Goal: Task Accomplishment & Management: Manage account settings

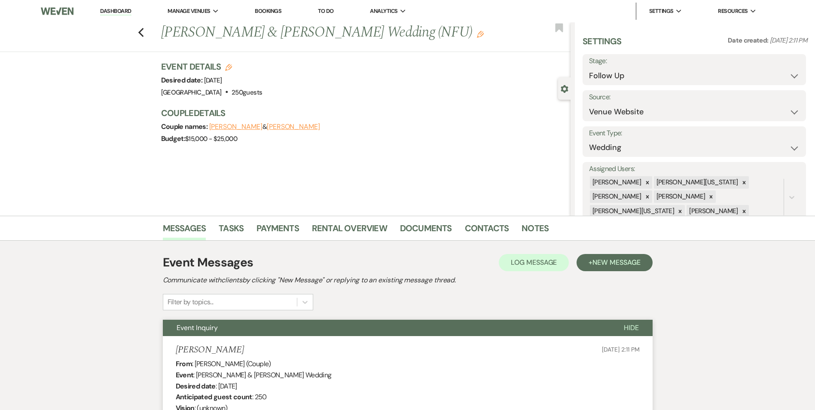
select select "9"
select select "5"
click at [110, 16] on li "Dashboard" at bounding box center [116, 11] width 40 height 17
click at [101, 12] on link "Dashboard" at bounding box center [115, 11] width 31 height 8
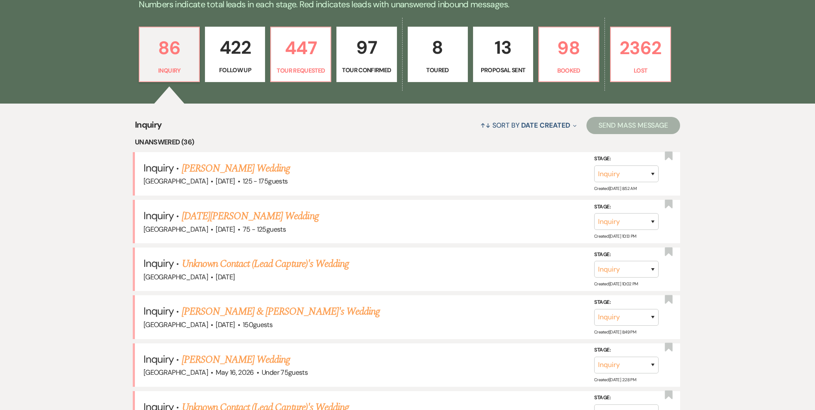
scroll to position [258, 0]
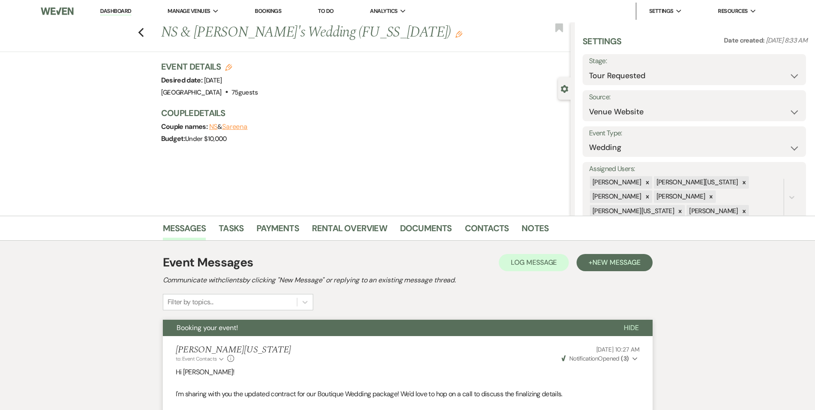
select select "2"
select select "5"
click at [108, 12] on link "Dashboard" at bounding box center [115, 11] width 31 height 8
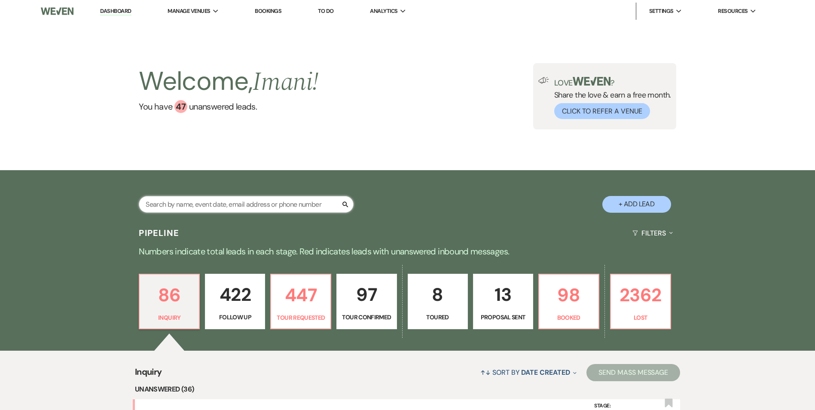
click at [170, 204] on input "text" at bounding box center [246, 204] width 215 height 17
type input "sheldon moor"
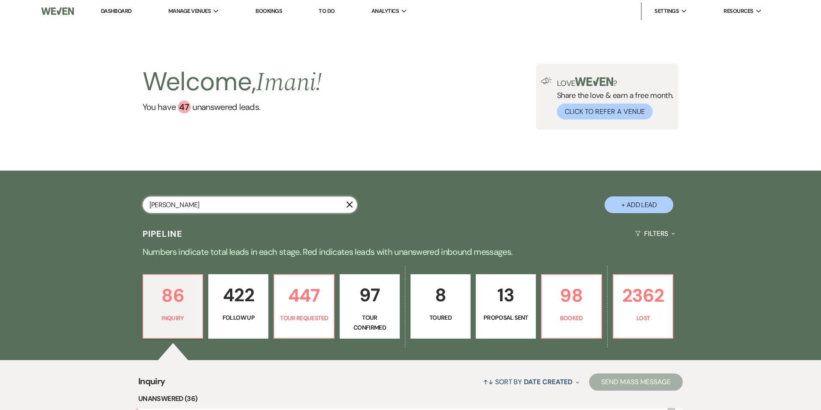
select select "9"
select select "2"
select select "8"
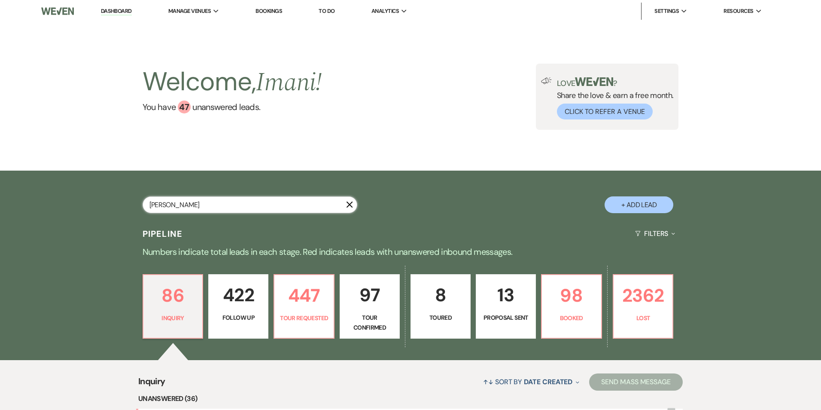
select select "4"
select select "8"
select select "5"
select select "8"
select select "7"
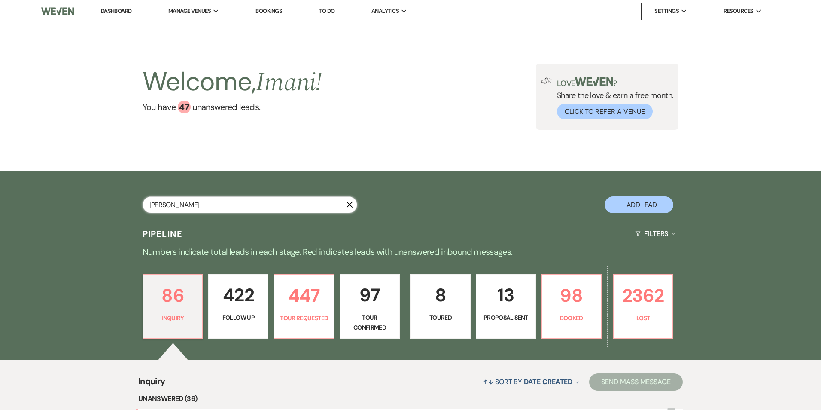
select select "8"
select select "5"
select select "4"
select select "8"
select select "7"
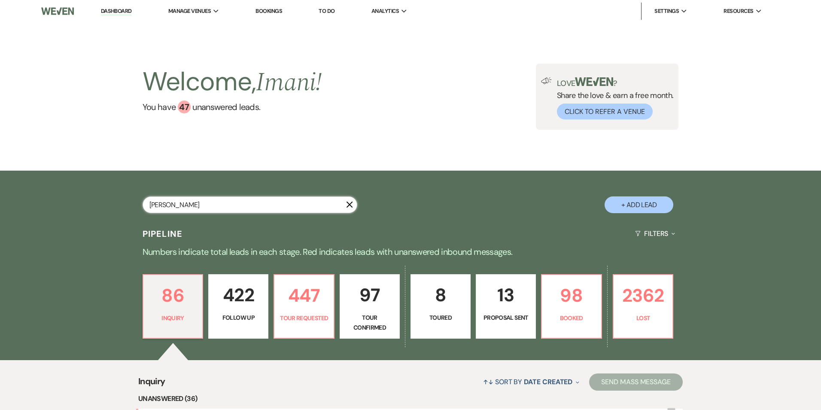
select select "8"
select select "5"
select select "8"
select select "5"
select select "8"
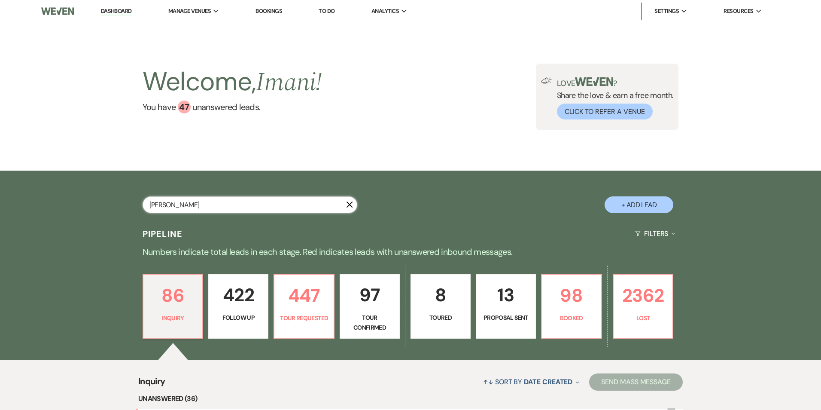
select select "1"
select select "8"
select select "5"
select select "8"
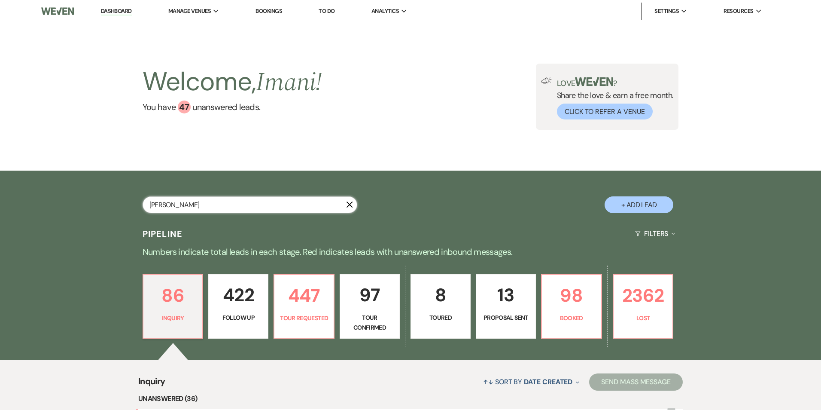
select select "8"
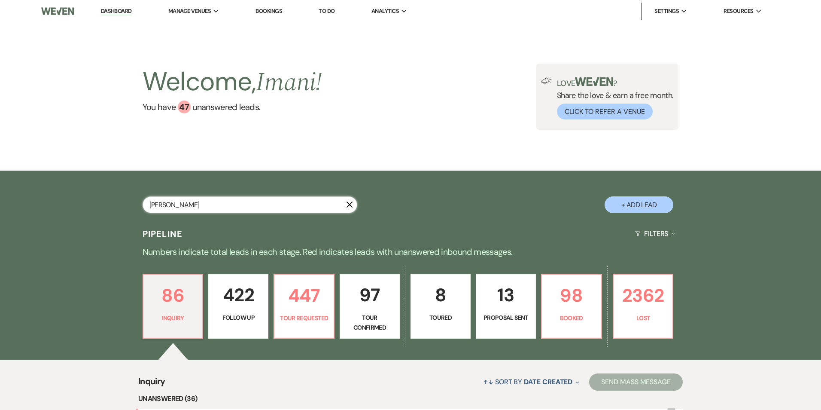
select select "5"
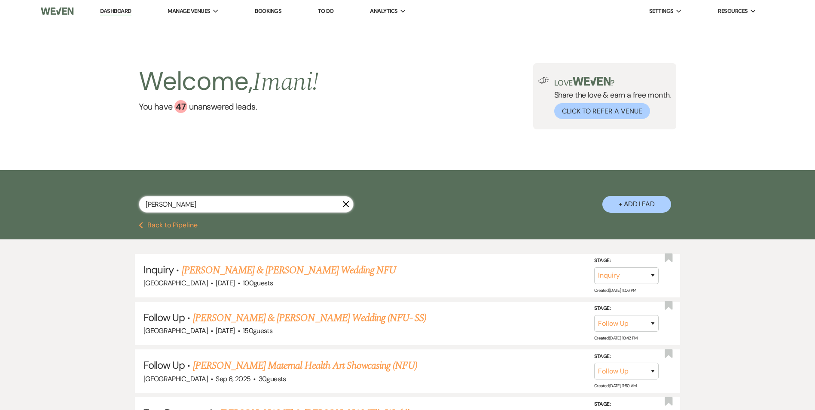
type input "sheldon moo"
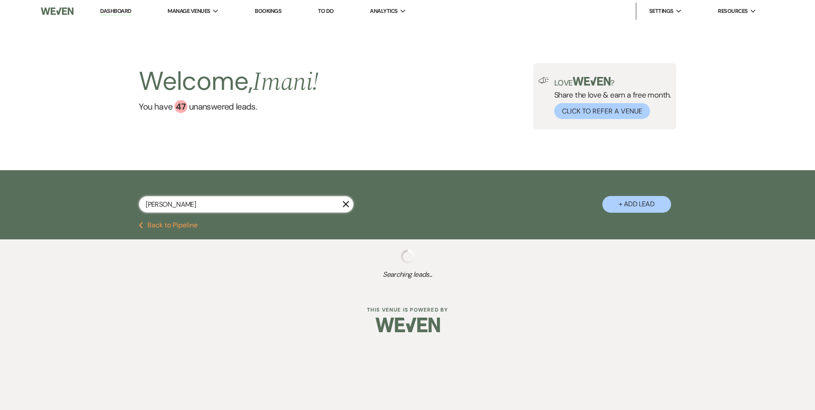
select select "9"
select select "2"
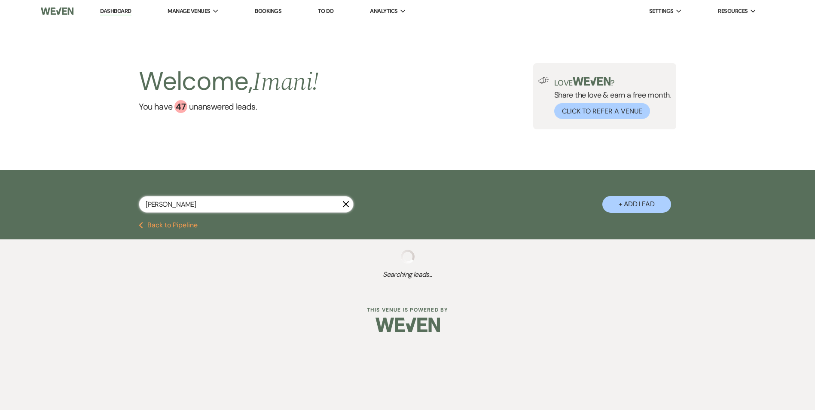
select select "8"
select select "4"
select select "8"
select select "5"
select select "8"
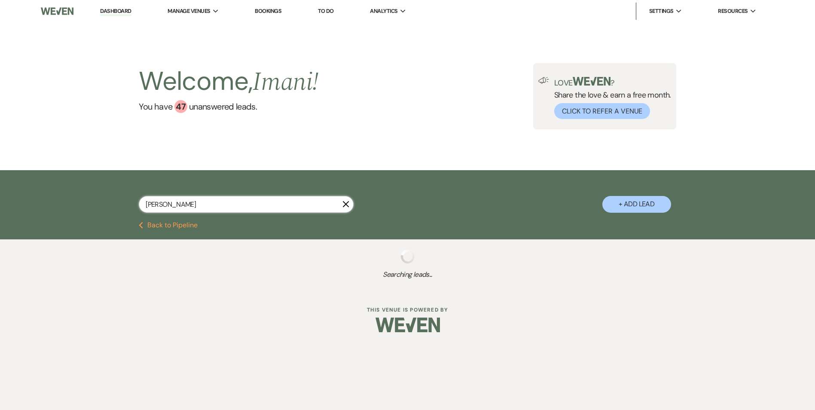
select select "7"
select select "8"
select select "5"
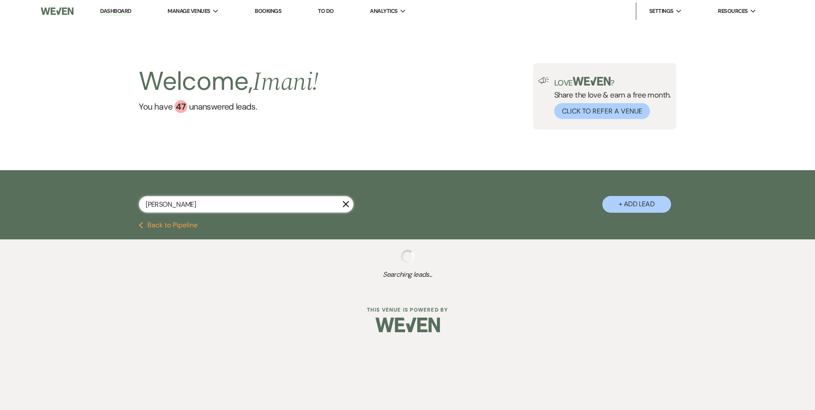
select select "8"
select select "10"
select select "4"
select select "8"
select select "5"
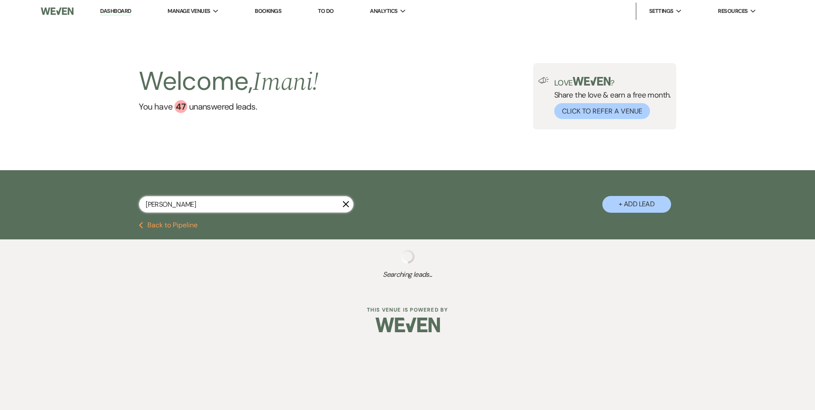
select select "8"
select select "7"
select select "8"
select select "5"
select select "8"
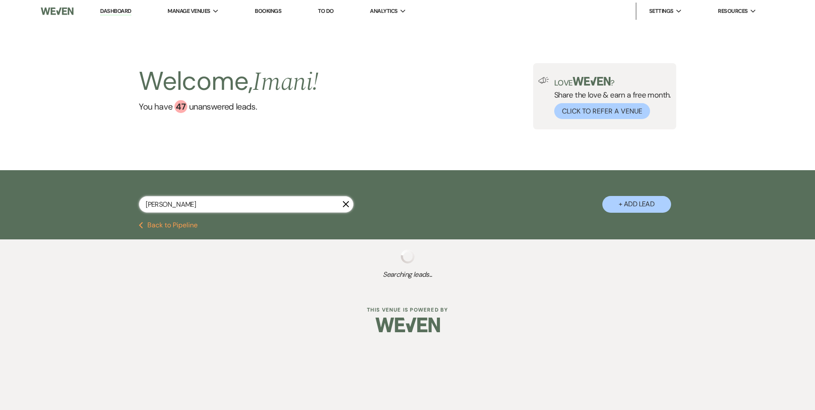
select select "5"
select select "8"
select select "5"
select select "8"
select select "1"
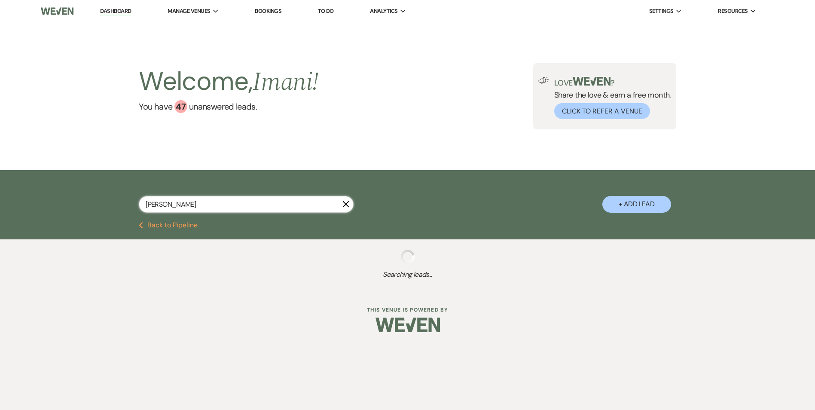
select select "8"
select select "5"
select select "8"
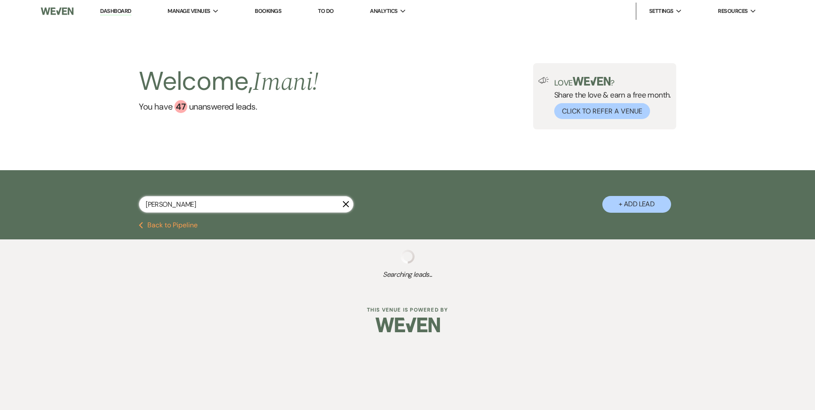
select select "8"
select select "5"
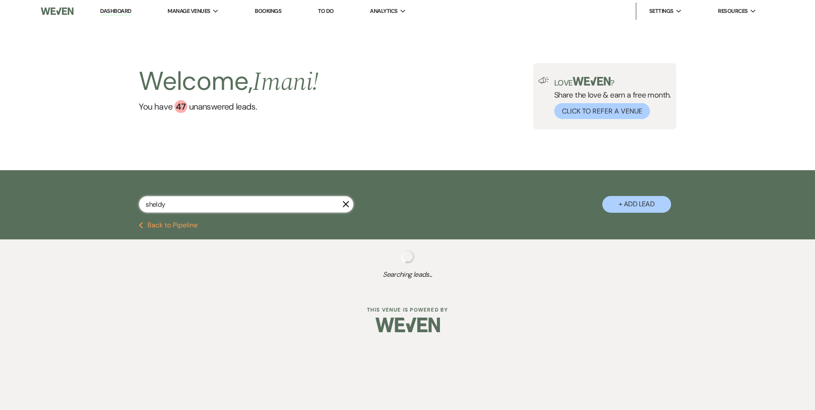
type input "sheldyn"
select select "4"
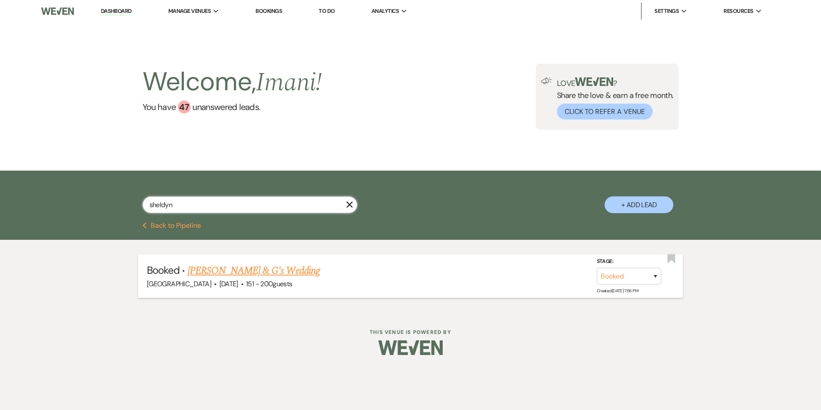
type input "sheldyn"
click at [247, 274] on link "[PERSON_NAME] & G's Wedding" at bounding box center [254, 270] width 132 height 15
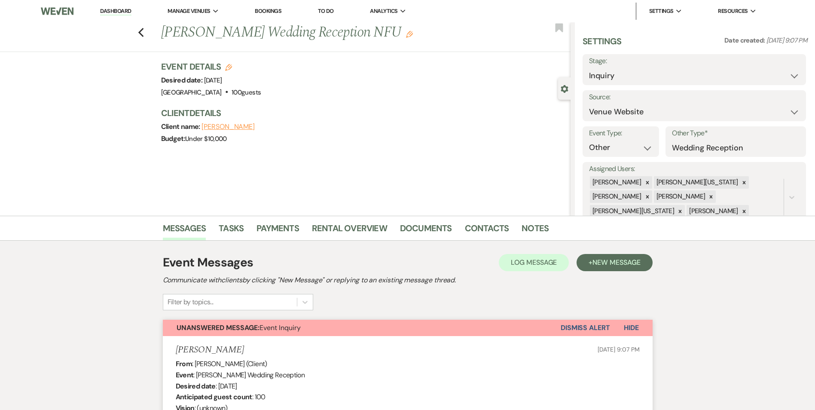
select select "5"
select select "13"
click at [268, 11] on link "Bookings" at bounding box center [268, 10] width 27 height 7
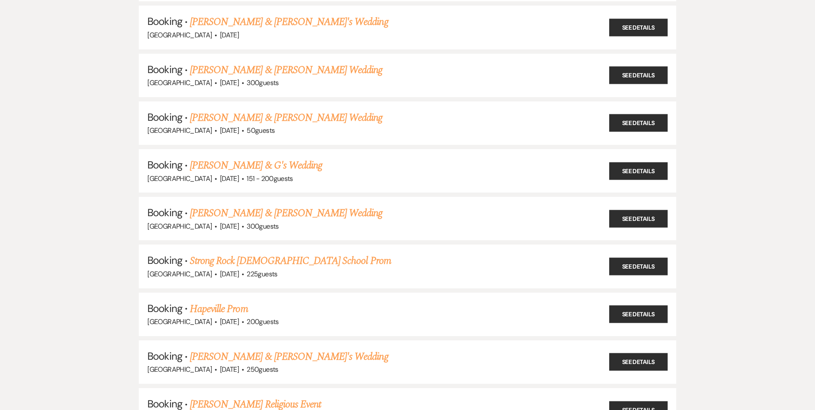
scroll to position [816, 0]
click at [237, 167] on link "[PERSON_NAME] & G's Wedding" at bounding box center [256, 165] width 132 height 15
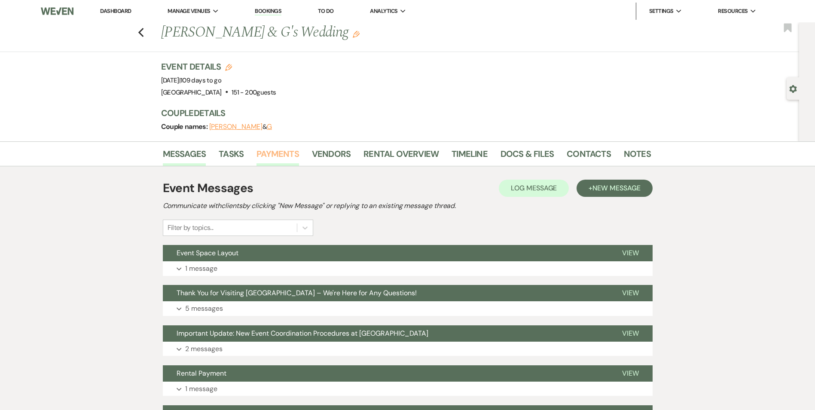
click at [273, 152] on link "Payments" at bounding box center [277, 156] width 43 height 19
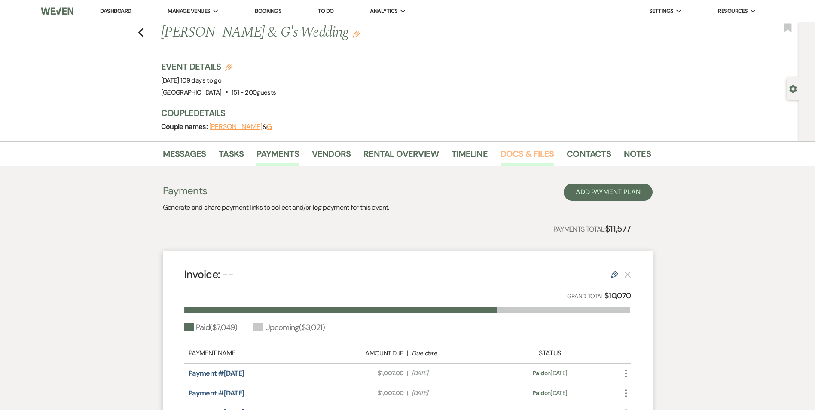
click at [531, 156] on link "Docs & Files" at bounding box center [526, 156] width 53 height 19
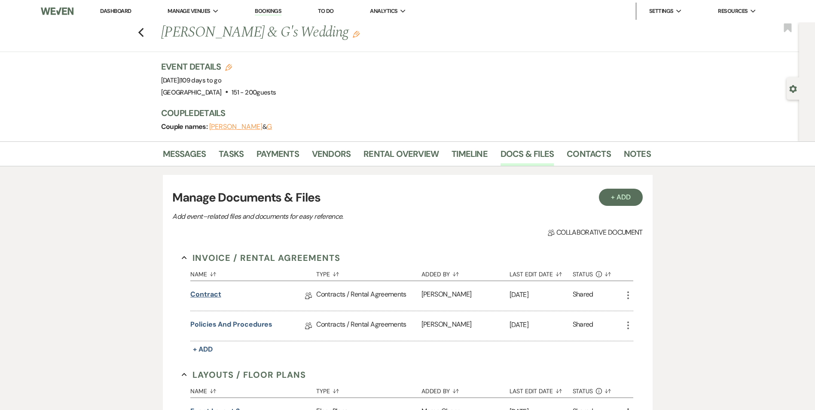
click at [211, 295] on link "Contract" at bounding box center [205, 295] width 30 height 13
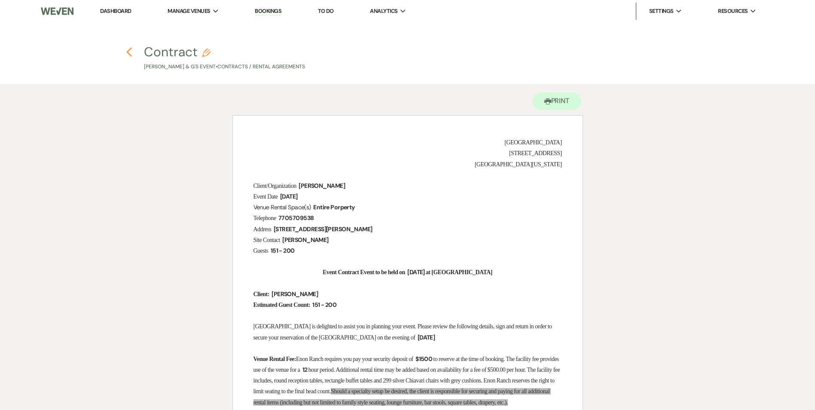
click at [129, 52] on icon "Previous" at bounding box center [129, 52] width 6 height 10
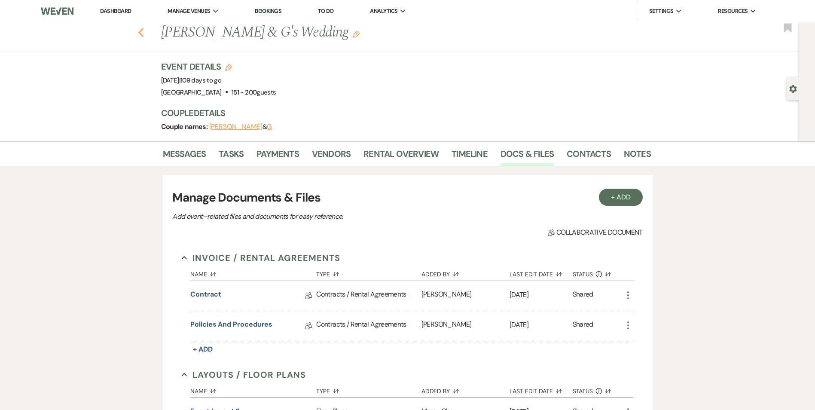
click at [144, 33] on icon "Previous" at bounding box center [141, 32] width 6 height 10
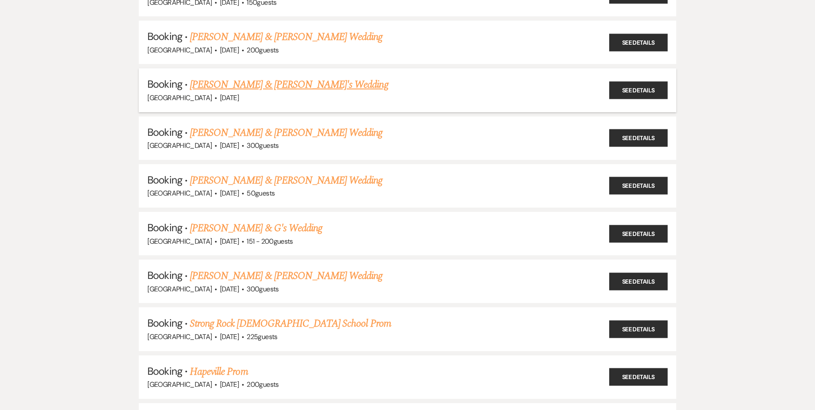
scroll to position [773, 0]
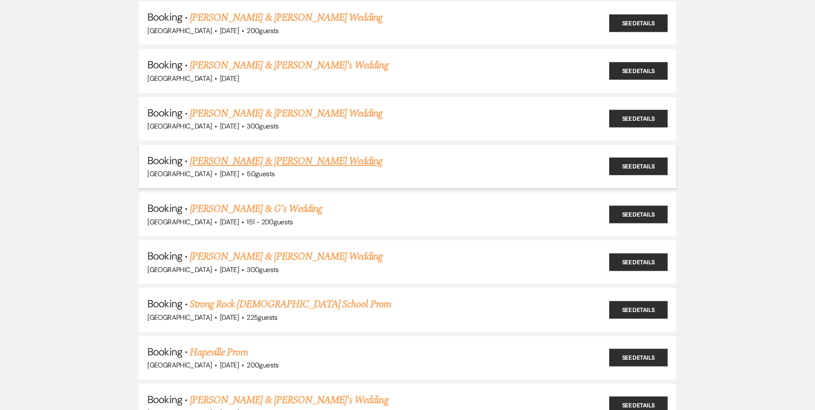
click at [228, 161] on link "[PERSON_NAME] & [PERSON_NAME] Wedding" at bounding box center [286, 160] width 192 height 15
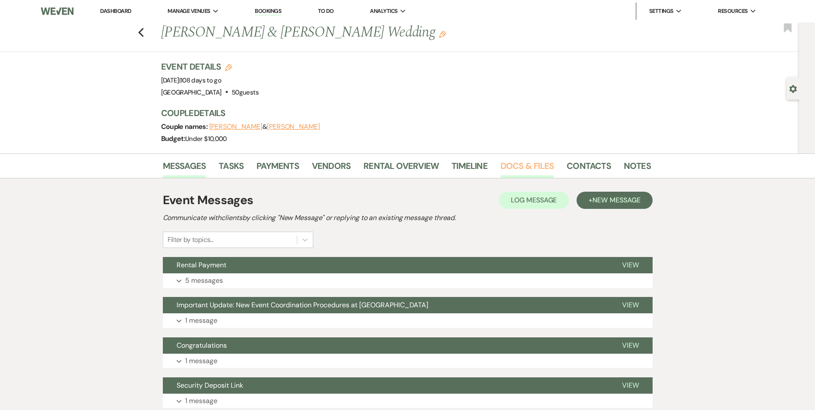
click at [501, 163] on link "Docs & Files" at bounding box center [526, 168] width 53 height 19
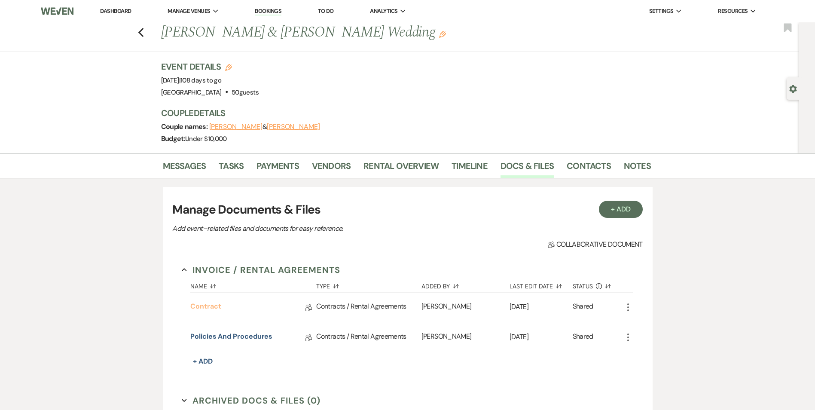
click at [207, 303] on link "Contract" at bounding box center [205, 307] width 30 height 13
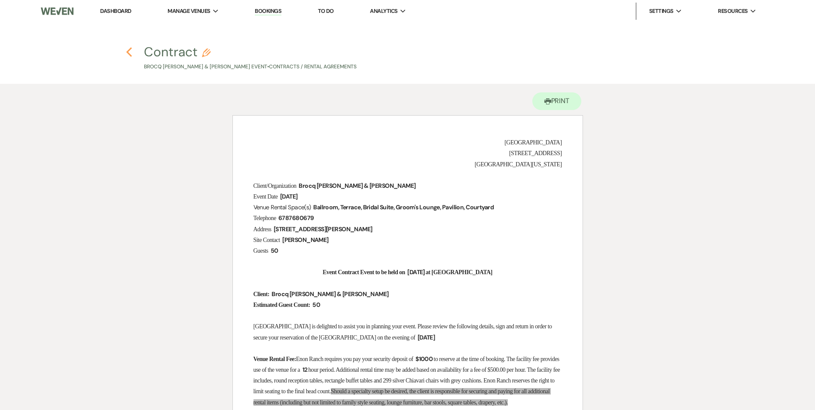
click at [128, 48] on icon "Previous" at bounding box center [129, 52] width 6 height 10
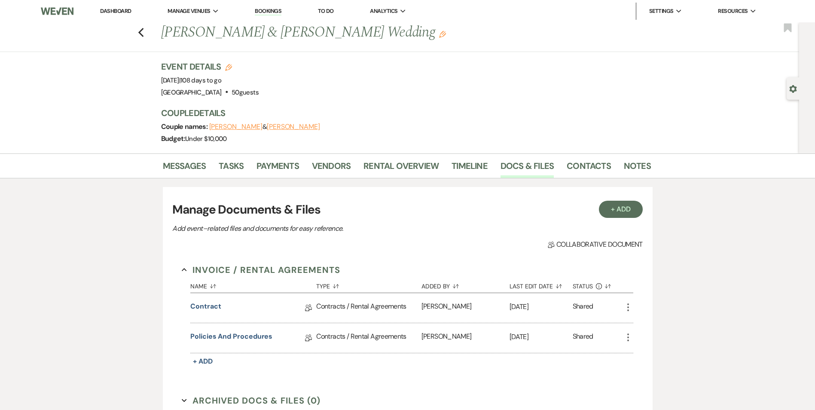
click at [380, 258] on div "Invoice / Rental Agreements Collapse Name Sort Default Type Sort Default Added …" at bounding box center [407, 377] width 470 height 246
click at [349, 271] on section "Invoice / Rental Agreements Collapse Name Sort Default Type Sort Default Added …" at bounding box center [407, 315] width 451 height 104
click at [175, 225] on p "Add event–related files and documents for easy reference." at bounding box center [322, 228] width 301 height 11
drag, startPoint x: 166, startPoint y: 228, endPoint x: 189, endPoint y: 228, distance: 22.8
click at [188, 228] on div "+ Add Manage Documents & Files Add event–related files and documents for easy r…" at bounding box center [408, 348] width 490 height 323
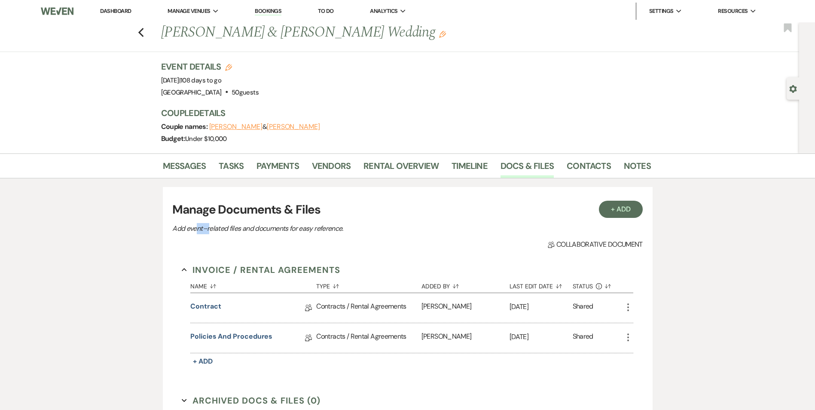
drag, startPoint x: 189, startPoint y: 228, endPoint x: 211, endPoint y: 228, distance: 22.3
click at [211, 228] on p "Add event–related files and documents for easy reference." at bounding box center [322, 228] width 301 height 11
drag, startPoint x: 350, startPoint y: 230, endPoint x: 169, endPoint y: 223, distance: 181.4
click at [169, 223] on div "+ Add Manage Documents & Files Add event–related files and documents for easy r…" at bounding box center [408, 348] width 490 height 323
drag, startPoint x: 169, startPoint y: 223, endPoint x: 180, endPoint y: 235, distance: 15.8
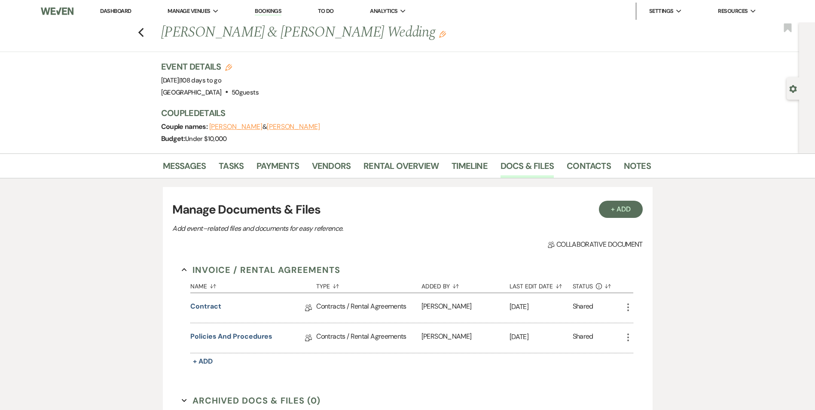
click at [180, 235] on div "+ Add Manage Documents & Files Add event–related files and documents for easy r…" at bounding box center [407, 225] width 470 height 49
drag, startPoint x: 174, startPoint y: 226, endPoint x: 344, endPoint y: 222, distance: 169.7
click at [344, 222] on div "Manage Documents & Files Add event–related files and documents for easy referen…" at bounding box center [407, 217] width 470 height 33
drag, startPoint x: 344, startPoint y: 222, endPoint x: 346, endPoint y: 239, distance: 17.3
click at [346, 239] on div "Collab Doc Collaborative document" at bounding box center [407, 244] width 470 height 10
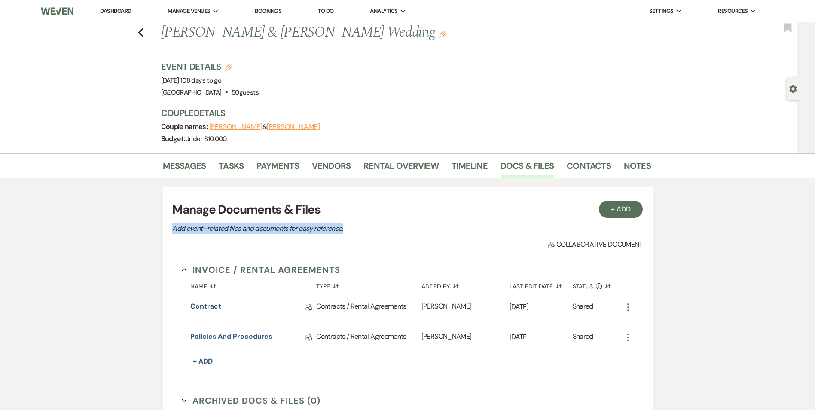
drag, startPoint x: 344, startPoint y: 225, endPoint x: 166, endPoint y: 225, distance: 178.2
click at [166, 225] on div "+ Add Manage Documents & Files Add event–related files and documents for easy r…" at bounding box center [408, 348] width 490 height 323
drag, startPoint x: 166, startPoint y: 225, endPoint x: 192, endPoint y: 249, distance: 34.9
click at [192, 249] on div "Collab Doc Collaborative document" at bounding box center [407, 244] width 470 height 10
click at [177, 233] on p "Add event–related files and documents for easy reference." at bounding box center [322, 228] width 301 height 11
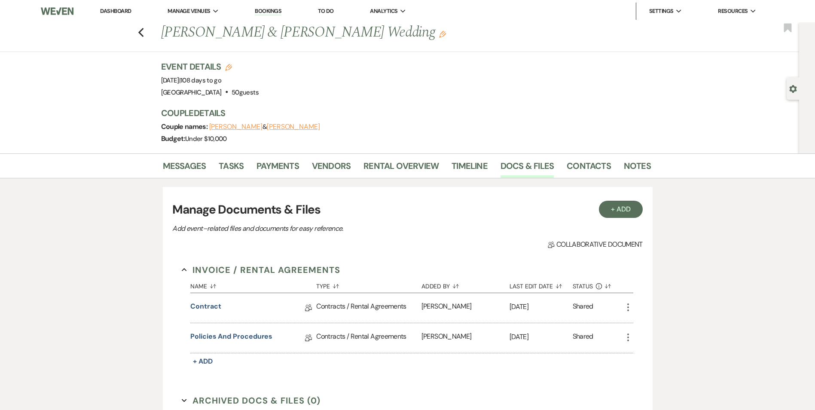
click at [176, 226] on p "Add event–related files and documents for easy reference." at bounding box center [322, 228] width 301 height 11
drag, startPoint x: 173, startPoint y: 230, endPoint x: 349, endPoint y: 233, distance: 176.5
click at [349, 233] on p "Add event–related files and documents for easy reference." at bounding box center [322, 228] width 301 height 11
drag, startPoint x: 349, startPoint y: 233, endPoint x: 339, endPoint y: 235, distance: 10.5
click at [339, 235] on div "+ Add Manage Documents & Files Add event–related files and documents for easy r…" at bounding box center [407, 225] width 470 height 49
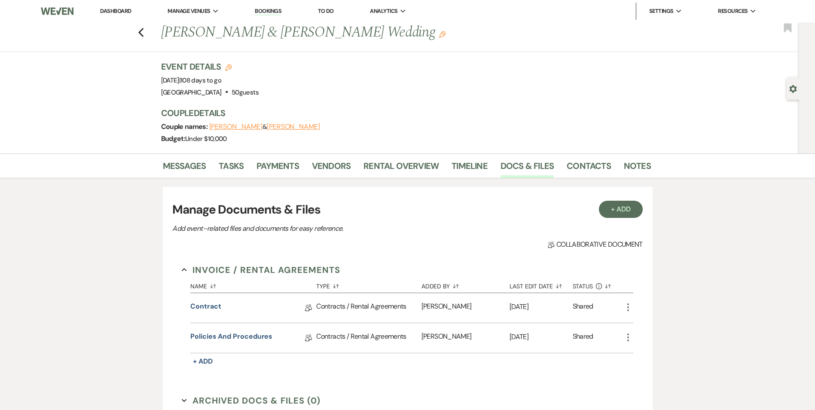
drag, startPoint x: 352, startPoint y: 225, endPoint x: 338, endPoint y: 227, distance: 14.2
click at [347, 227] on p "Add event–related files and documents for easy reference." at bounding box center [322, 228] width 301 height 11
click at [307, 228] on p "Add event–related files and documents for easy reference." at bounding box center [322, 228] width 301 height 11
drag, startPoint x: 299, startPoint y: 228, endPoint x: 289, endPoint y: 228, distance: 10.7
click at [289, 228] on p "Add event–related files and documents for easy reference." at bounding box center [322, 228] width 301 height 11
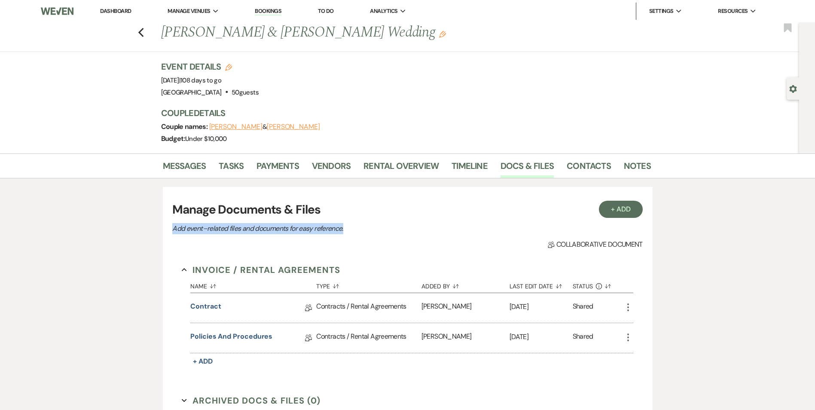
drag, startPoint x: 170, startPoint y: 226, endPoint x: 350, endPoint y: 228, distance: 180.4
click at [350, 228] on div "+ Add Manage Documents & Files Add event–related files and documents for easy r…" at bounding box center [408, 348] width 490 height 323
click at [349, 231] on p "Add event–related files and documents for easy reference." at bounding box center [322, 228] width 301 height 11
click at [337, 225] on p "Add event–related files and documents for easy reference." at bounding box center [322, 228] width 301 height 11
click at [286, 233] on p "Add event–related files and documents for easy reference." at bounding box center [322, 228] width 301 height 11
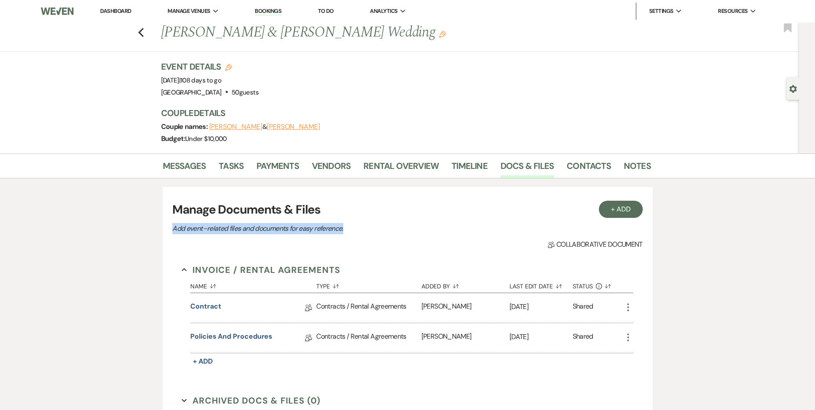
drag, startPoint x: 173, startPoint y: 228, endPoint x: 350, endPoint y: 228, distance: 176.9
click at [350, 228] on p "Add event–related files and documents for easy reference." at bounding box center [322, 228] width 301 height 11
drag, startPoint x: 350, startPoint y: 228, endPoint x: 337, endPoint y: 232, distance: 13.9
click at [337, 232] on p "Add event–related files and documents for easy reference." at bounding box center [322, 228] width 301 height 11
drag, startPoint x: 346, startPoint y: 230, endPoint x: 168, endPoint y: 228, distance: 177.8
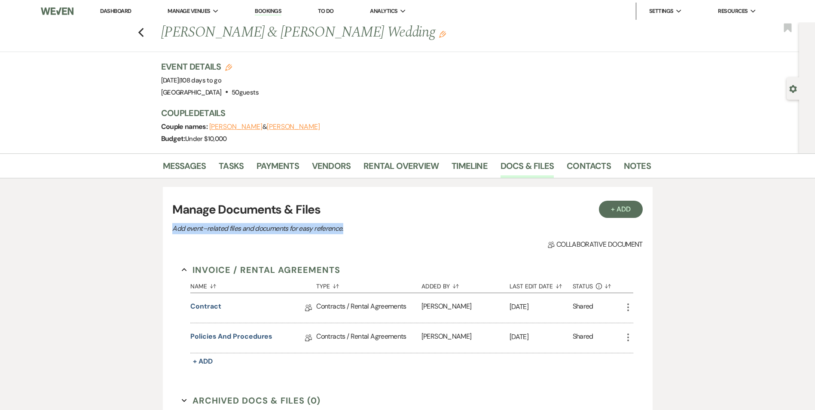
click at [168, 228] on div "+ Add Manage Documents & Files Add event–related files and documents for easy r…" at bounding box center [408, 348] width 490 height 323
drag, startPoint x: 168, startPoint y: 228, endPoint x: 183, endPoint y: 252, distance: 27.8
click at [183, 252] on div "+ Add Manage Documents & Files Add event–related files and documents for easy r…" at bounding box center [408, 348] width 490 height 323
drag, startPoint x: 172, startPoint y: 227, endPoint x: 280, endPoint y: 226, distance: 107.4
click at [280, 226] on p "Add event–related files and documents for easy reference." at bounding box center [322, 228] width 301 height 11
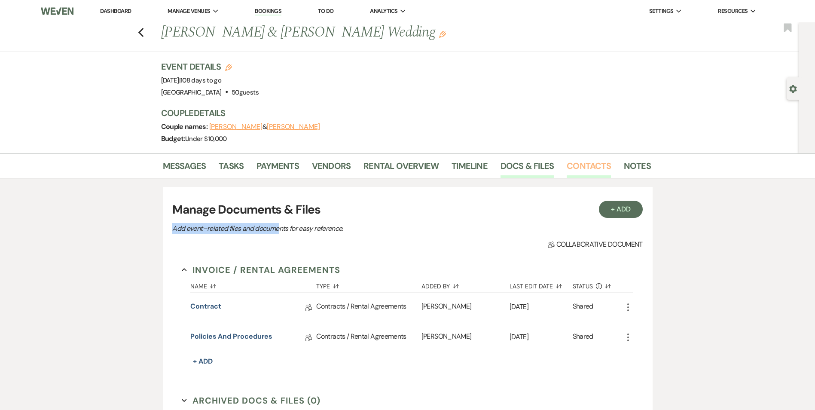
click at [595, 164] on link "Contacts" at bounding box center [588, 168] width 44 height 19
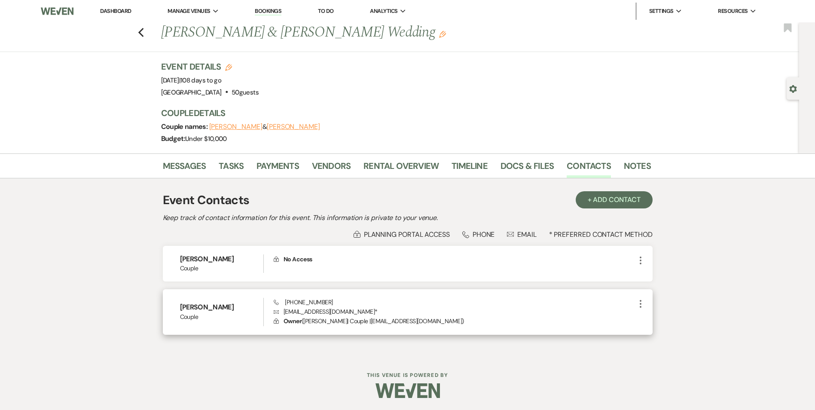
click at [349, 298] on div "Phone [PHONE_NUMBER] Envelope [EMAIL_ADDRESS][DOMAIN_NAME] * Lock Owner ( [PERS…" at bounding box center [454, 312] width 361 height 28
drag, startPoint x: 331, startPoint y: 301, endPoint x: 289, endPoint y: 302, distance: 41.2
click at [289, 302] on div "Phone [PHONE_NUMBER] Envelope [EMAIL_ADDRESS][DOMAIN_NAME] * Lock Owner ( [PERS…" at bounding box center [454, 312] width 361 height 28
drag, startPoint x: 289, startPoint y: 302, endPoint x: 348, endPoint y: 300, distance: 58.9
click at [348, 300] on div "Phone [PHONE_NUMBER] Envelope [EMAIL_ADDRESS][DOMAIN_NAME] * Lock Owner ( [PERS…" at bounding box center [454, 312] width 361 height 28
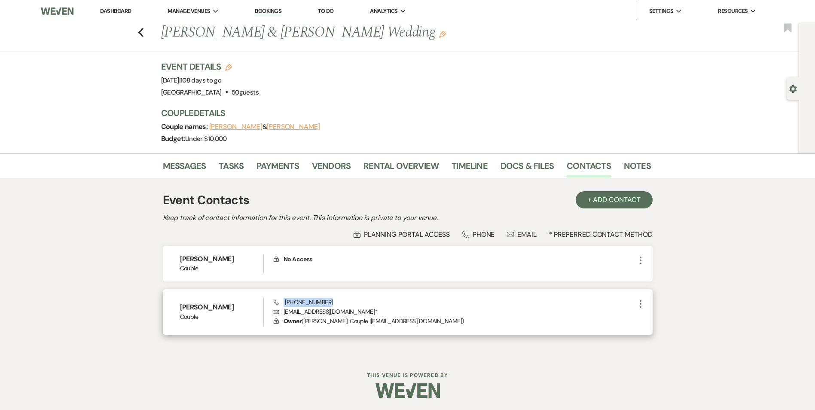
drag, startPoint x: 348, startPoint y: 300, endPoint x: 346, endPoint y: 295, distance: 5.4
click at [346, 295] on div "[PERSON_NAME] Couple Phone [PHONE_NUMBER] Envelope [EMAIL_ADDRESS][DOMAIN_NAME]…" at bounding box center [408, 312] width 490 height 46
click at [329, 302] on div "Phone [PHONE_NUMBER] Envelope [EMAIL_ADDRESS][DOMAIN_NAME] * Lock Owner ( [PERS…" at bounding box center [454, 312] width 361 height 28
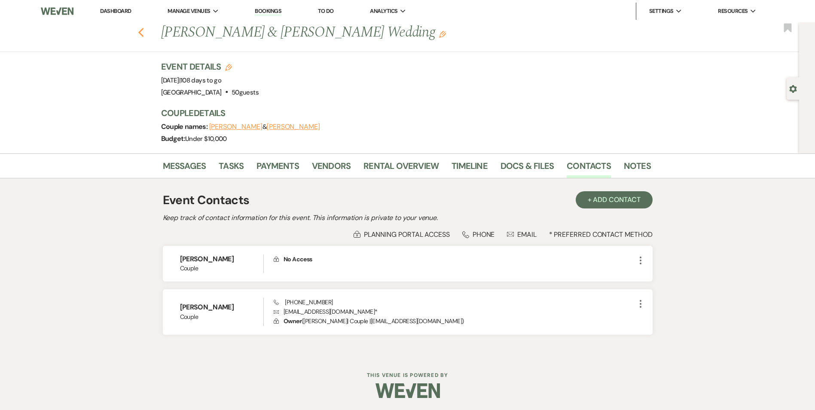
click at [143, 34] on use "button" at bounding box center [141, 32] width 6 height 9
